Goal: Task Accomplishment & Management: Manage account settings

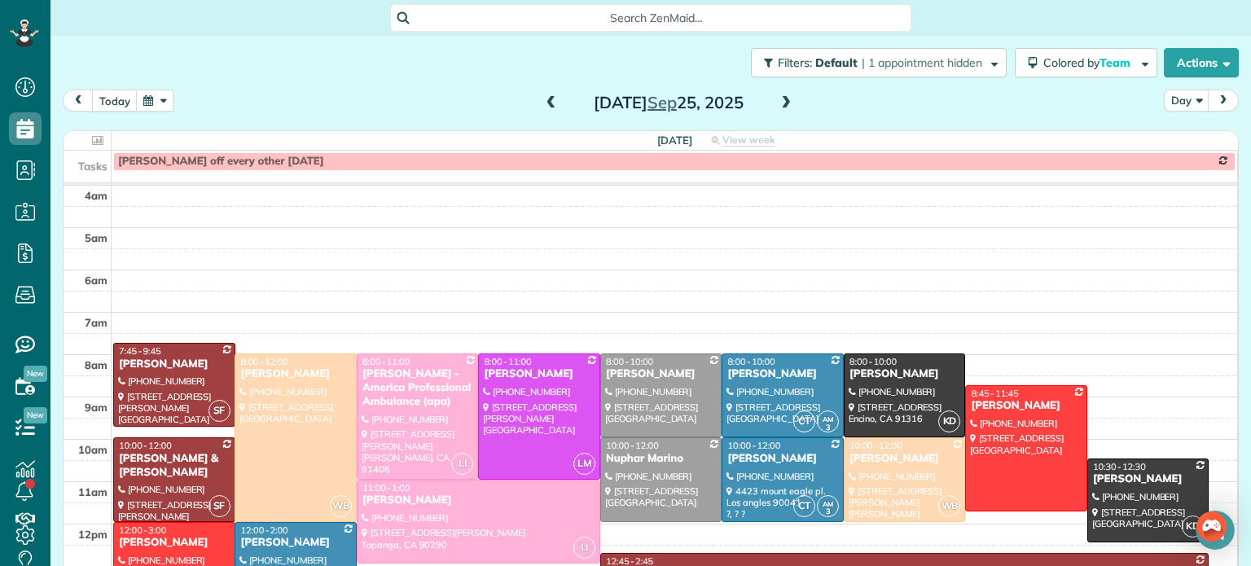
scroll to position [139, 0]
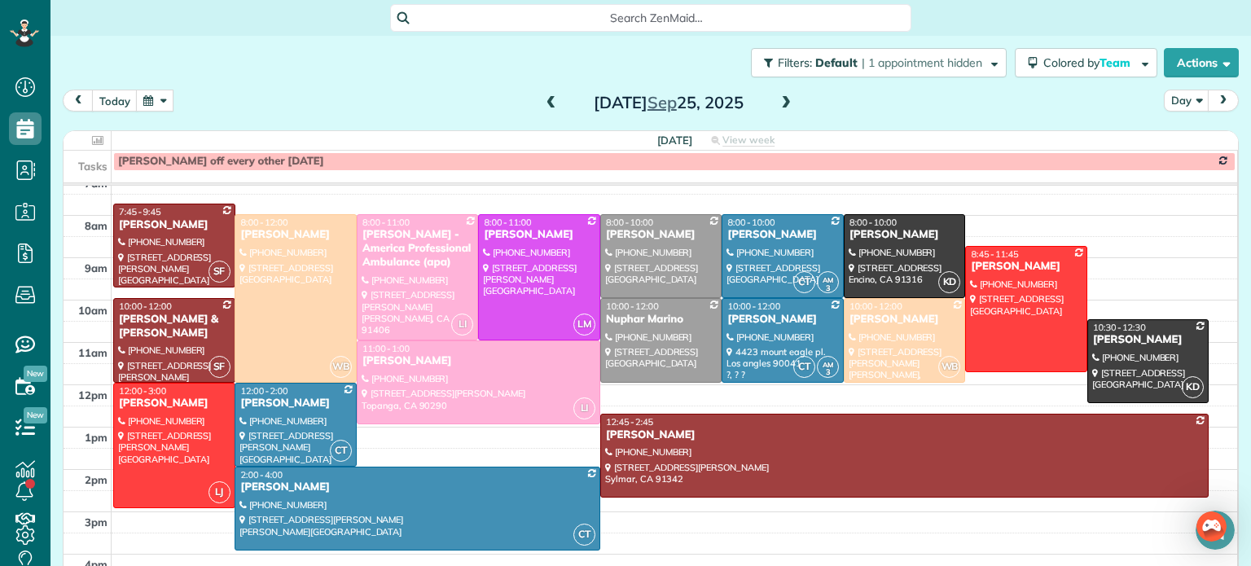
click at [783, 103] on span at bounding box center [786, 103] width 18 height 15
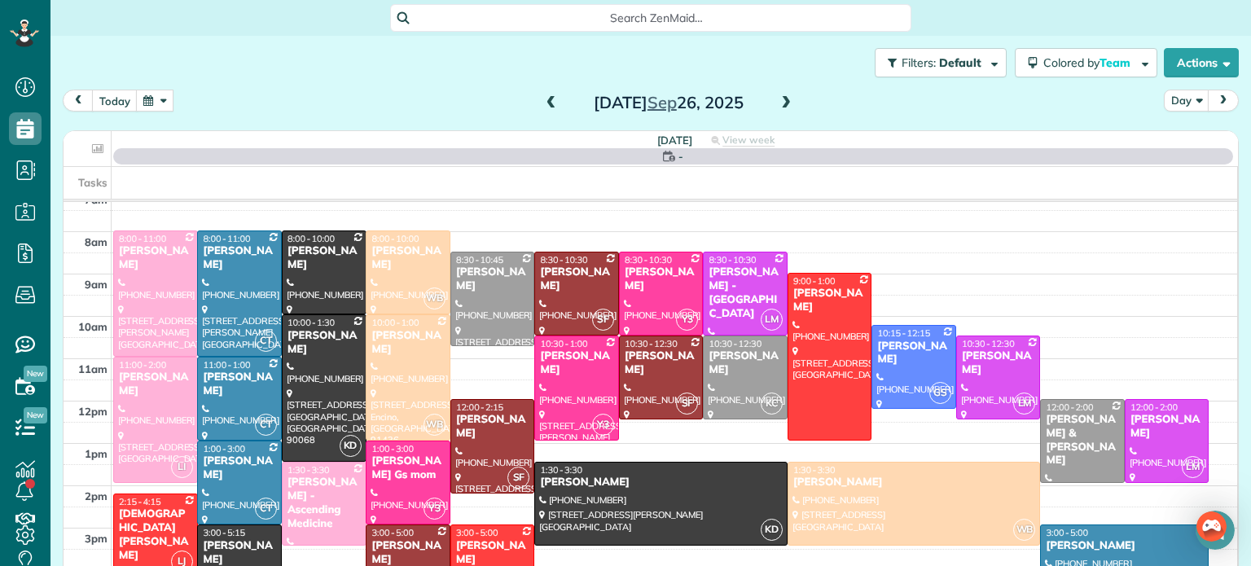
scroll to position [127, 0]
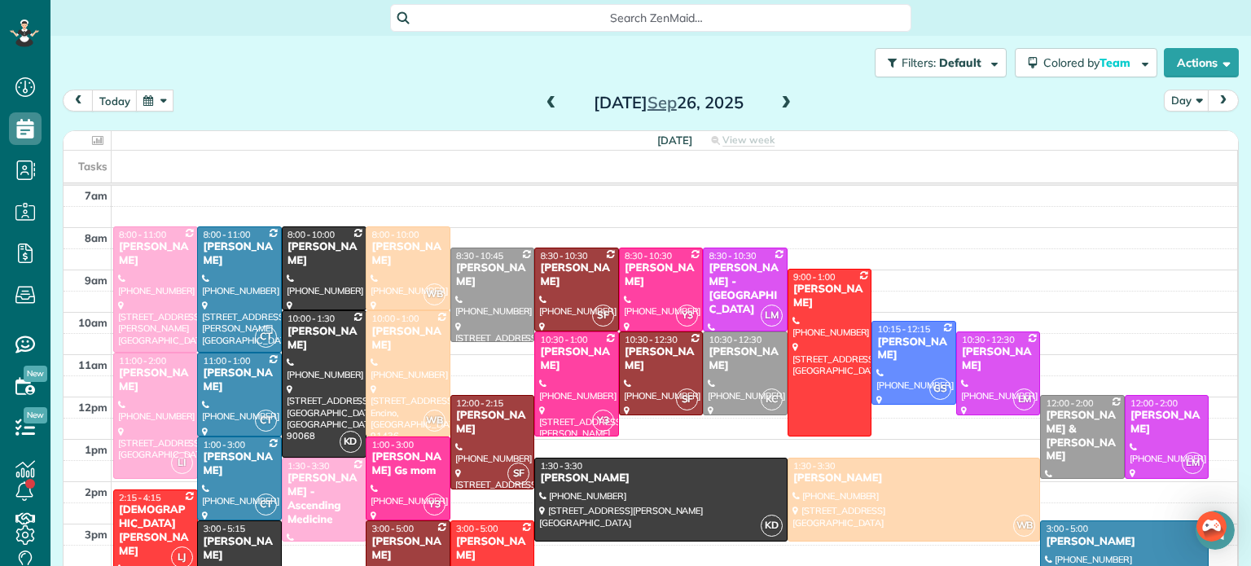
click at [782, 103] on span at bounding box center [786, 103] width 18 height 15
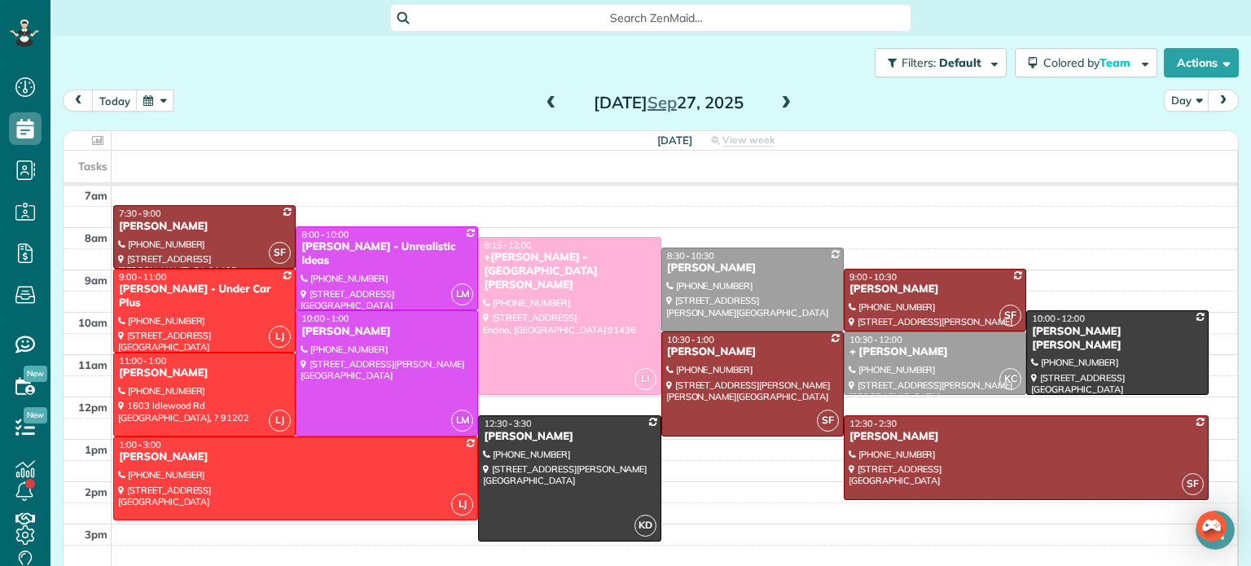
click at [737, 283] on div at bounding box center [752, 289] width 181 height 82
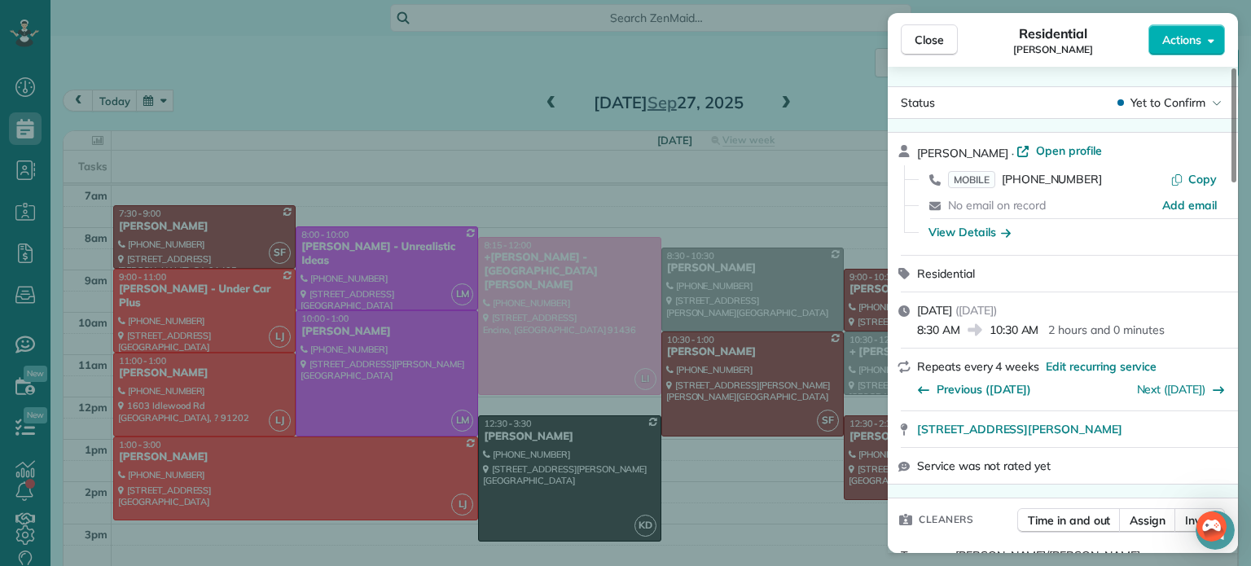
click at [1183, 35] on span "Actions" at bounding box center [1181, 40] width 39 height 16
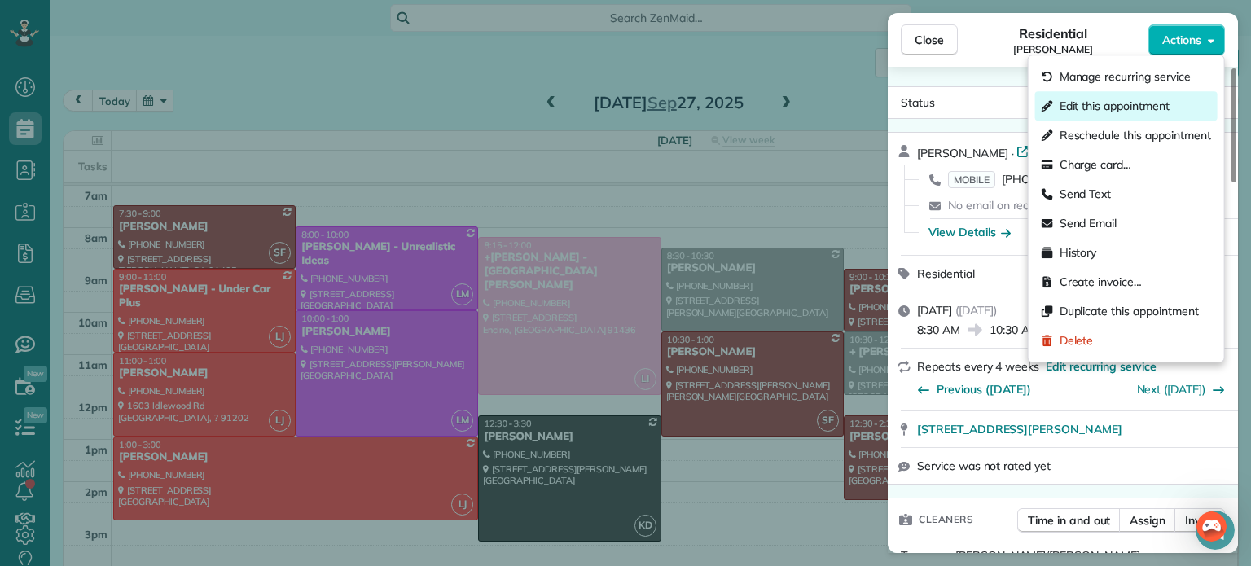
click at [1100, 101] on span "Edit this appointment" at bounding box center [1114, 106] width 110 height 16
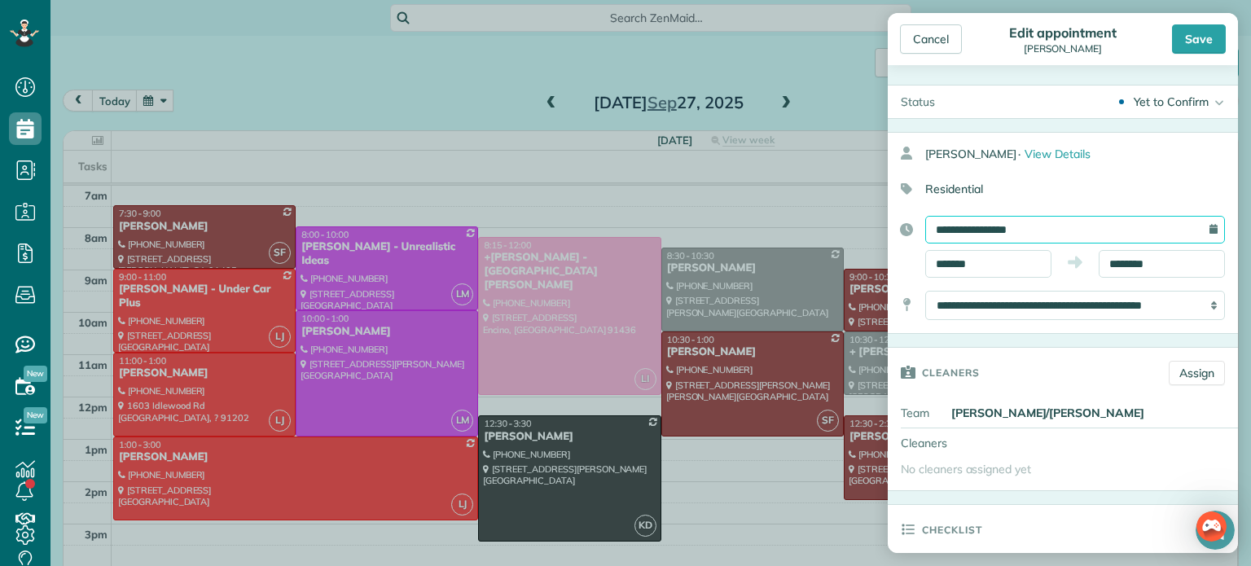
click at [965, 226] on input "**********" at bounding box center [1075, 230] width 300 height 28
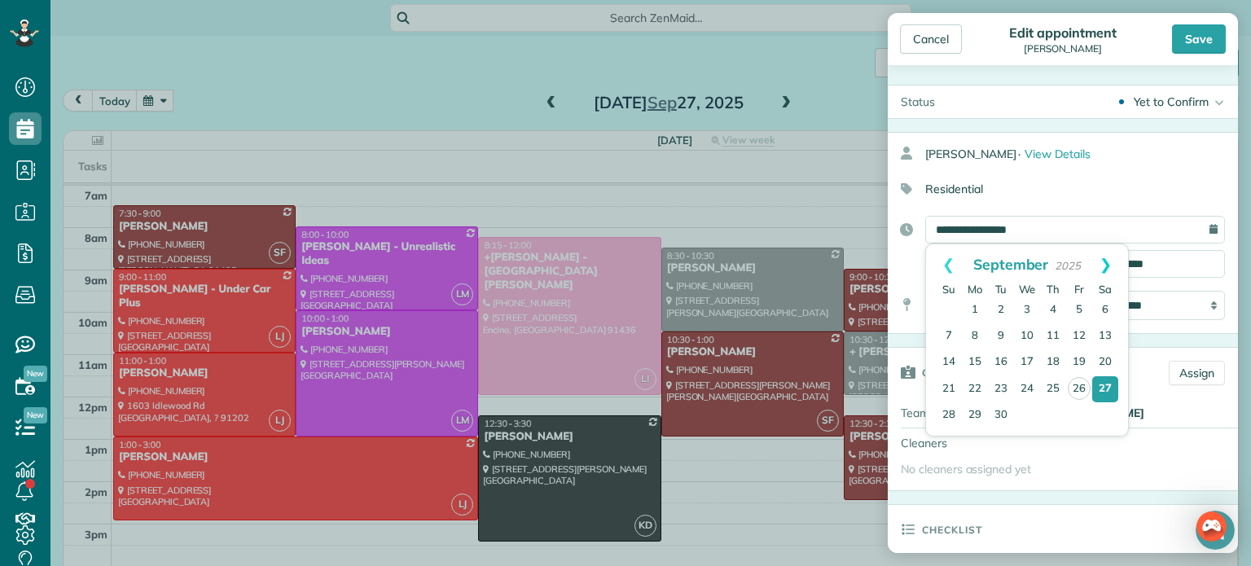
click at [1103, 257] on link "Next" at bounding box center [1105, 264] width 45 height 41
click at [1104, 306] on link "4" at bounding box center [1105, 310] width 26 height 26
type input "**********"
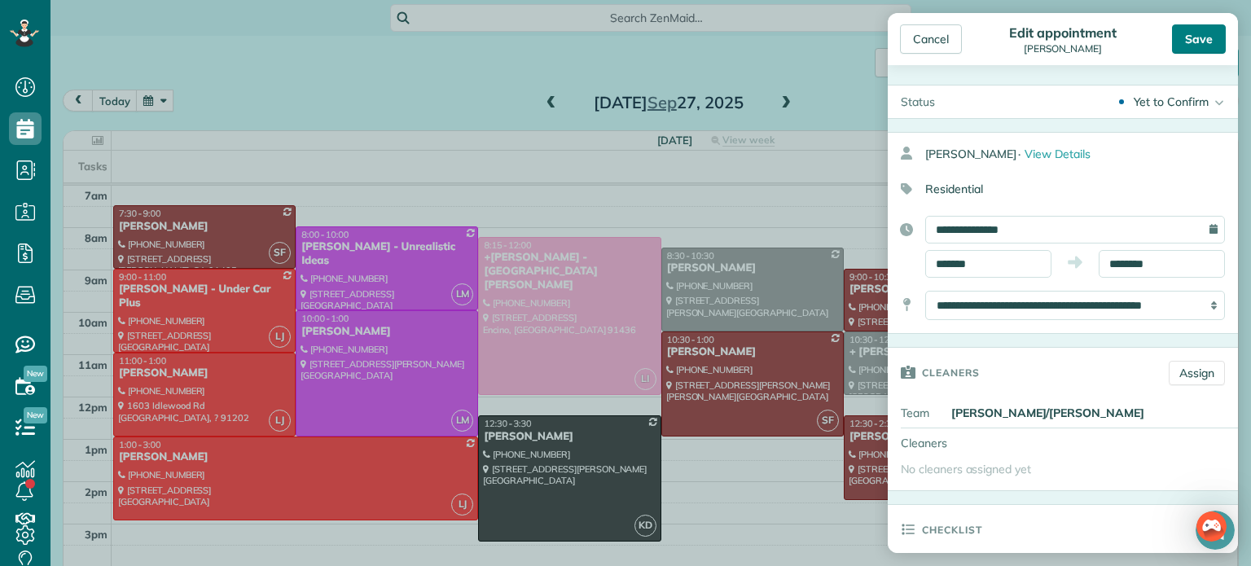
click at [1199, 33] on div "Save" at bounding box center [1199, 38] width 54 height 29
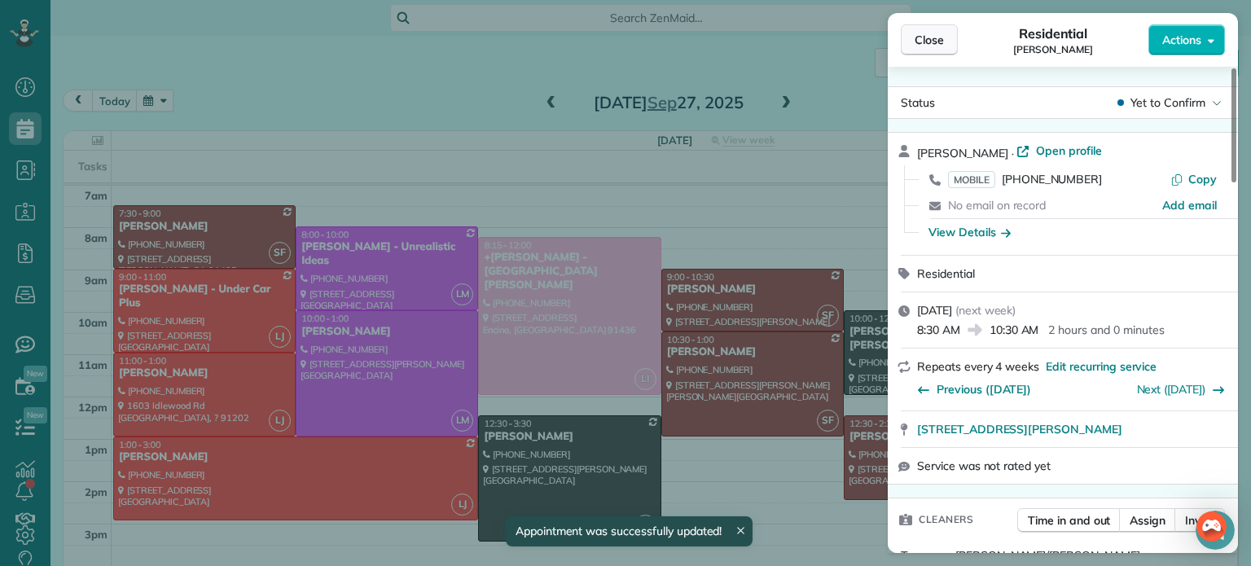
click at [934, 35] on span "Close" at bounding box center [928, 40] width 29 height 16
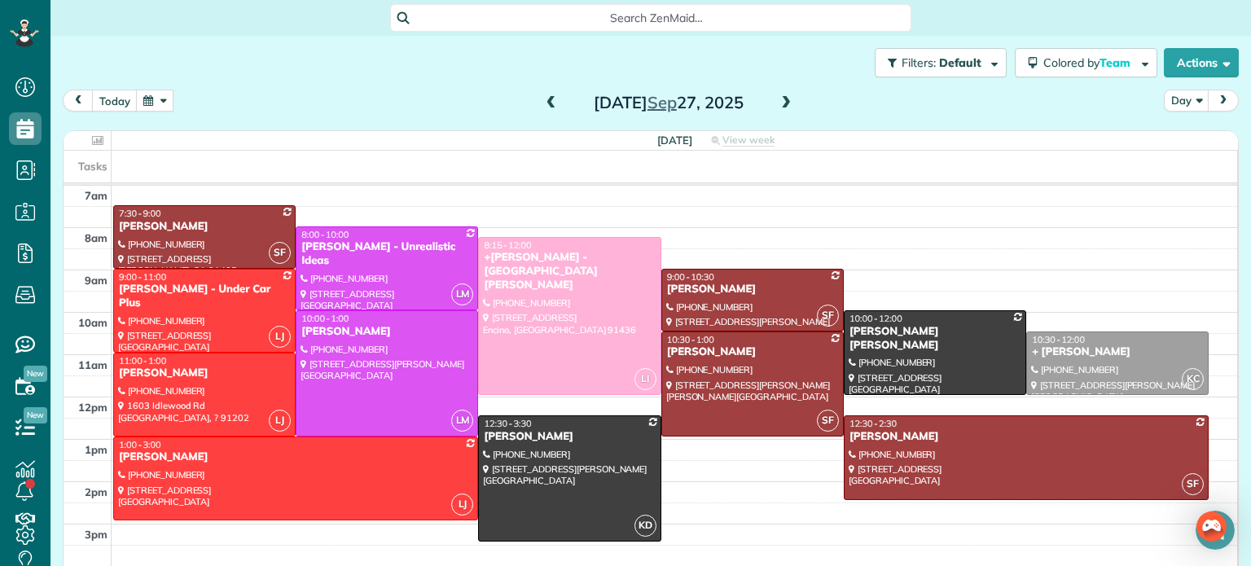
click at [151, 105] on button "button" at bounding box center [154, 101] width 37 height 22
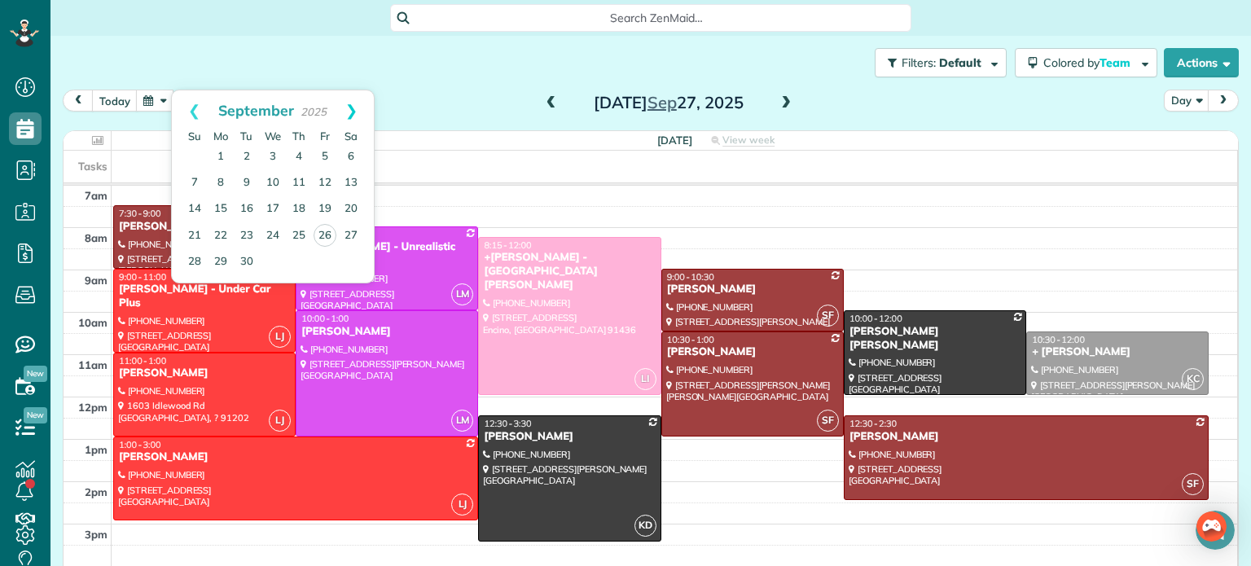
click at [344, 113] on link "Next" at bounding box center [351, 110] width 45 height 41
click at [350, 151] on link "4" at bounding box center [351, 157] width 26 height 26
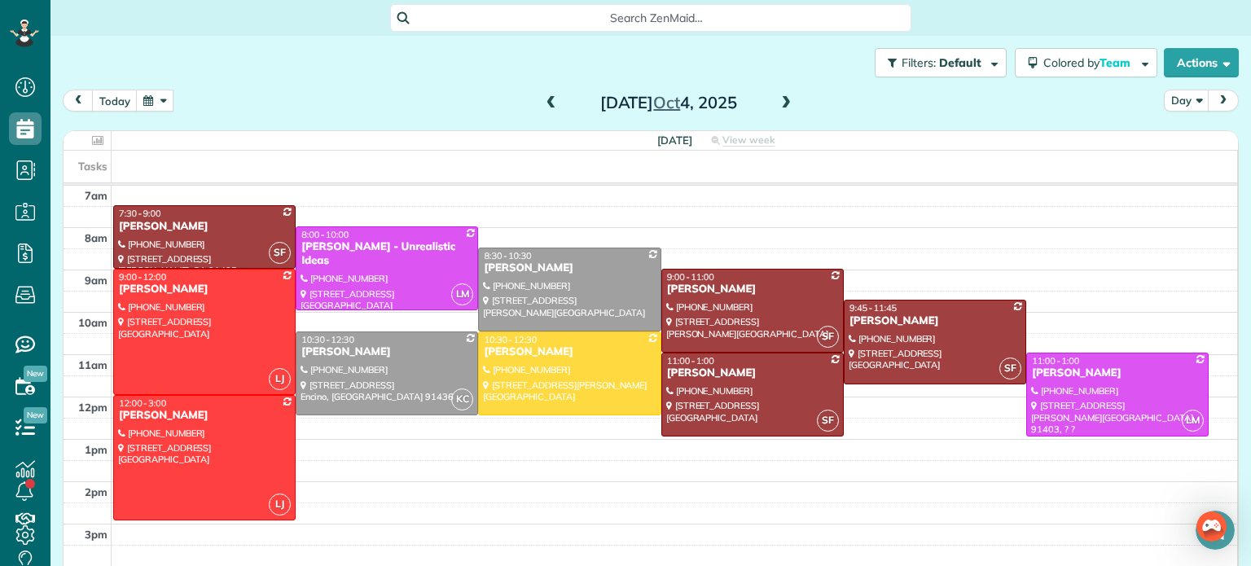
click at [153, 105] on button "button" at bounding box center [154, 101] width 37 height 22
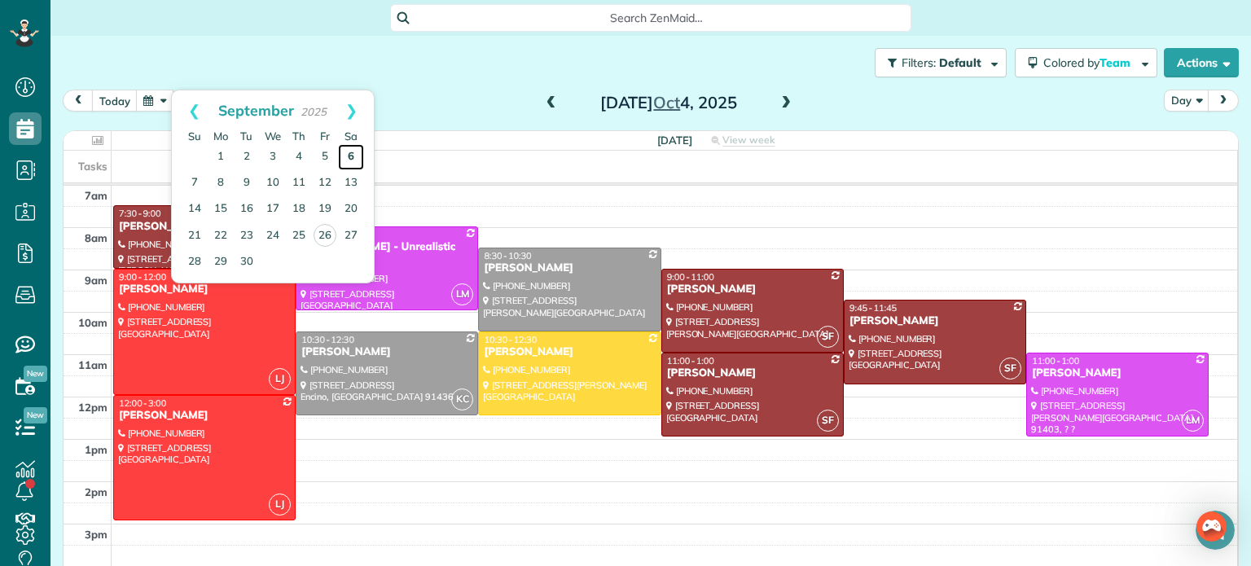
click at [346, 160] on link "6" at bounding box center [351, 157] width 26 height 26
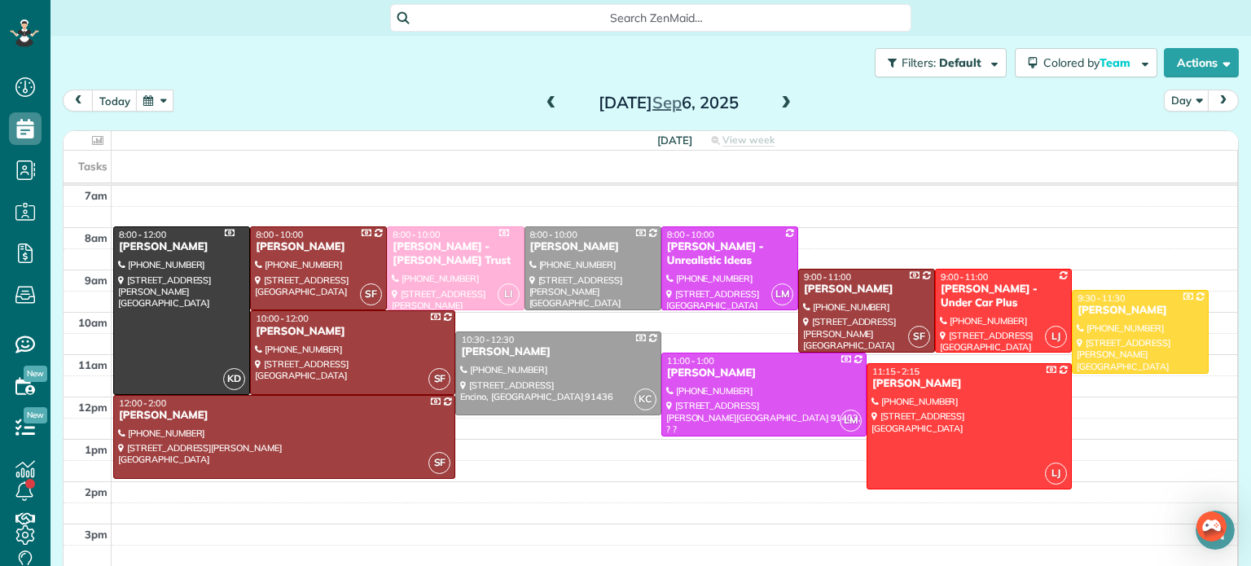
click at [153, 101] on button "button" at bounding box center [154, 101] width 37 height 22
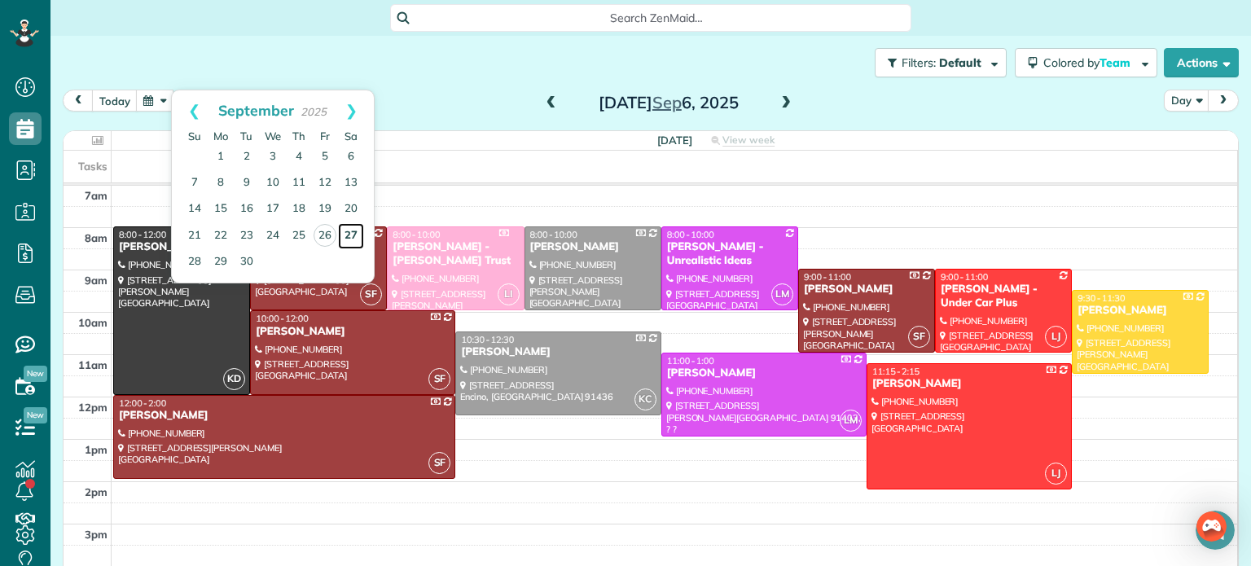
click at [347, 236] on link "27" at bounding box center [351, 236] width 26 height 26
